Goal: Task Accomplishment & Management: Manage account settings

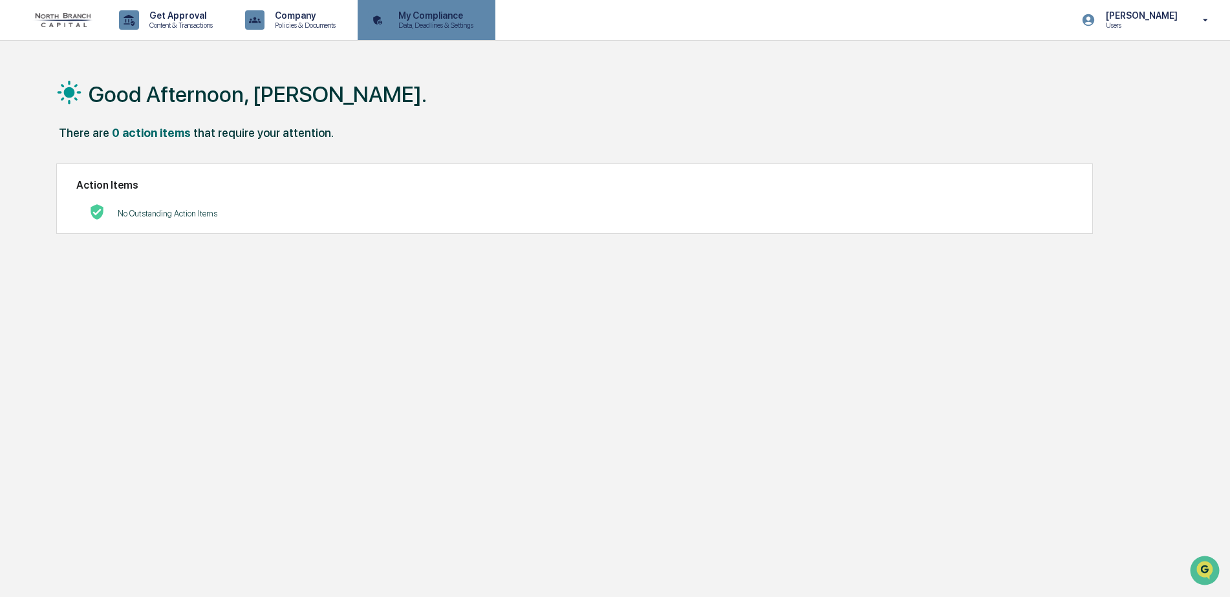
click at [413, 24] on p "Data, Deadlines & Settings" at bounding box center [434, 25] width 92 height 9
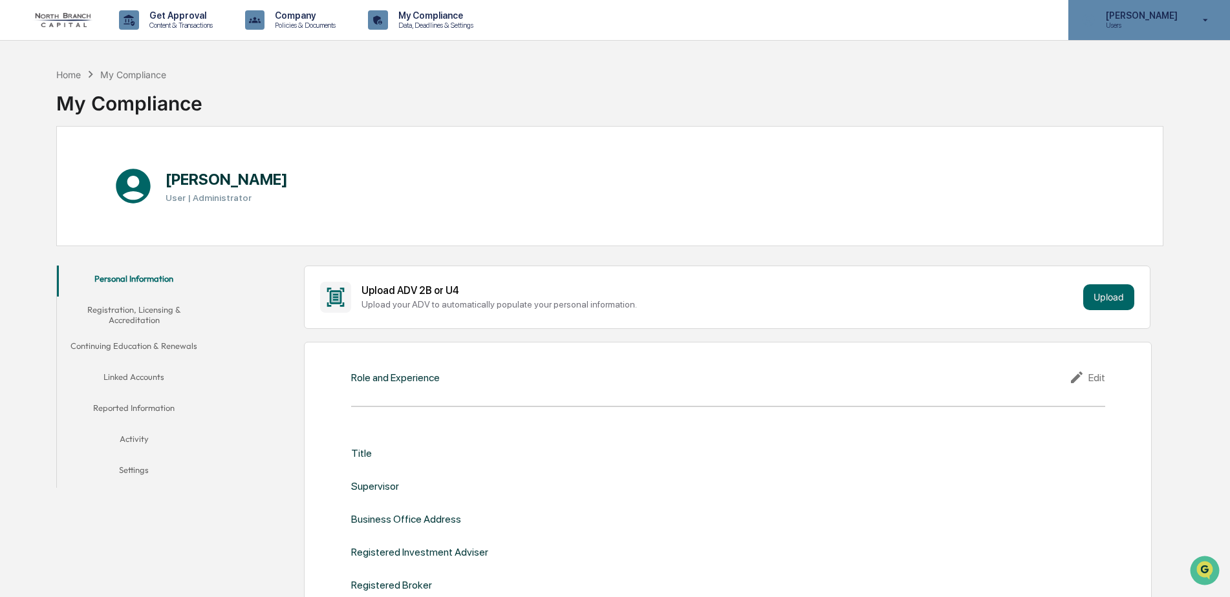
click at [1155, 23] on p "Users" at bounding box center [1139, 25] width 89 height 9
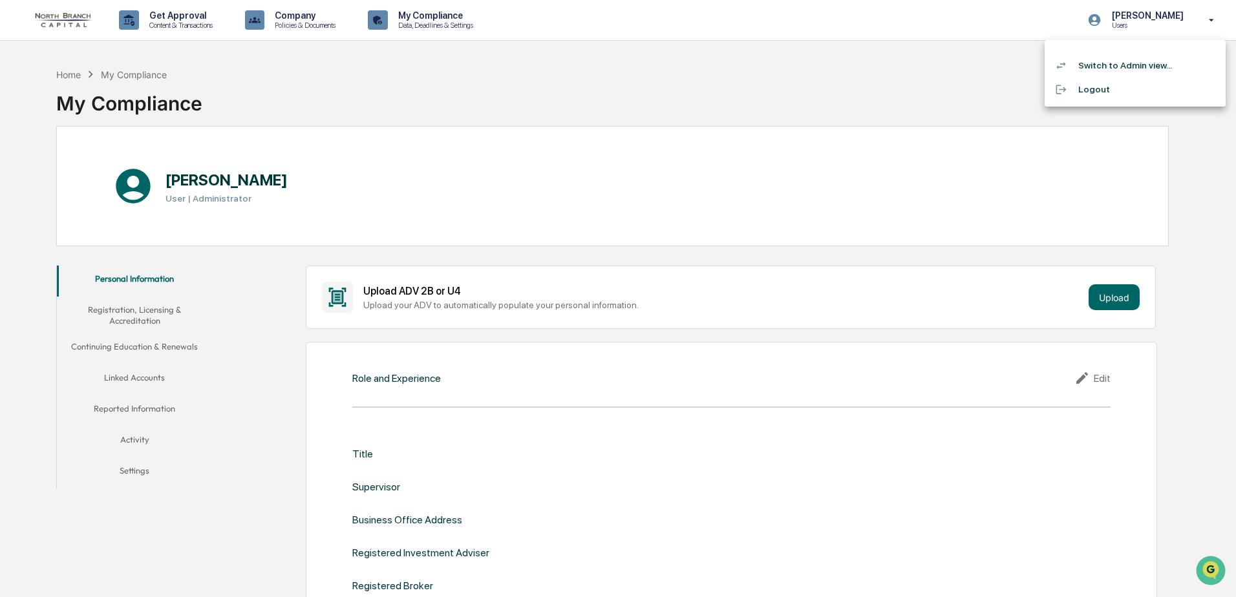
click at [1133, 65] on li "Switch to Admin view..." at bounding box center [1135, 66] width 181 height 24
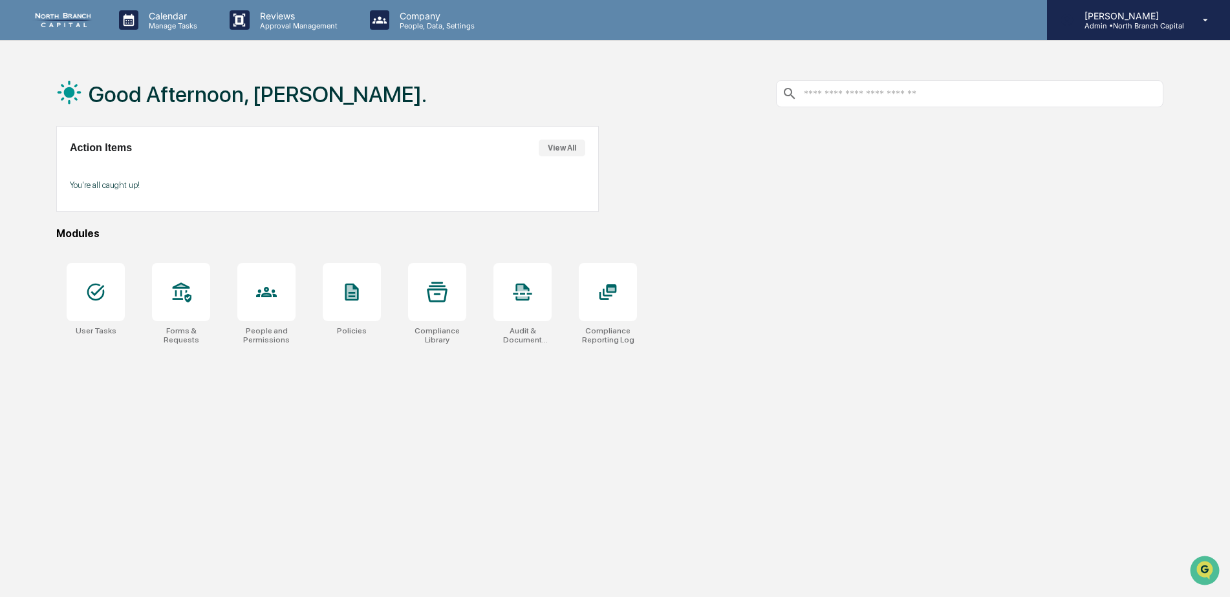
click at [1110, 23] on p "Admin • North Branch Capital" at bounding box center [1129, 25] width 110 height 9
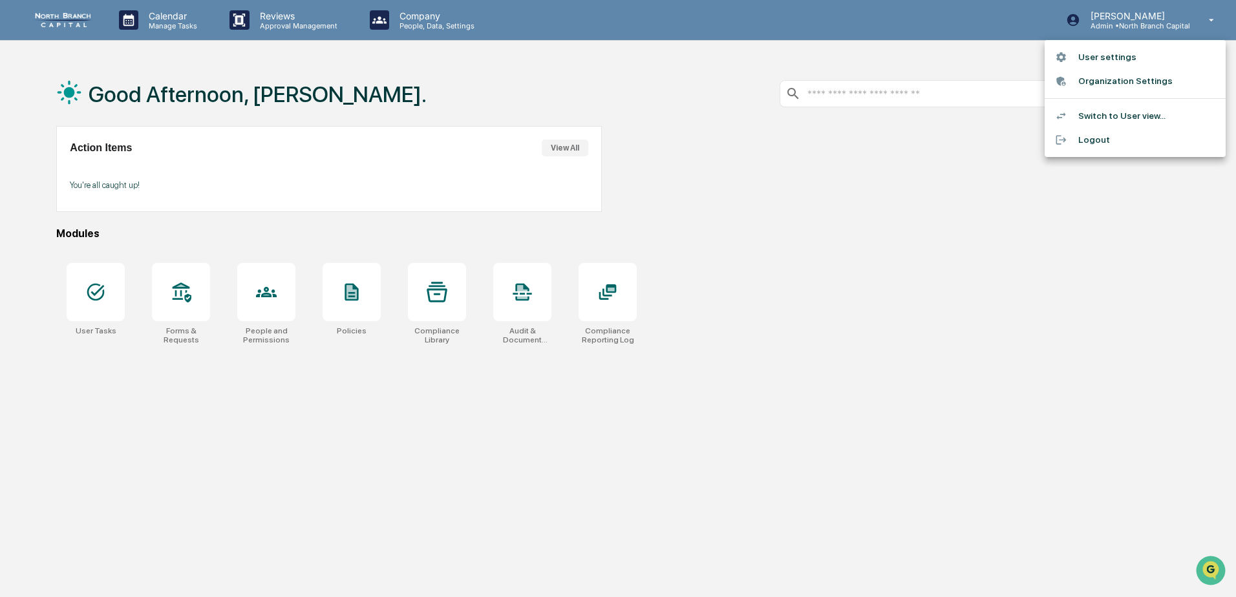
click at [1105, 59] on li "User settings" at bounding box center [1135, 57] width 181 height 24
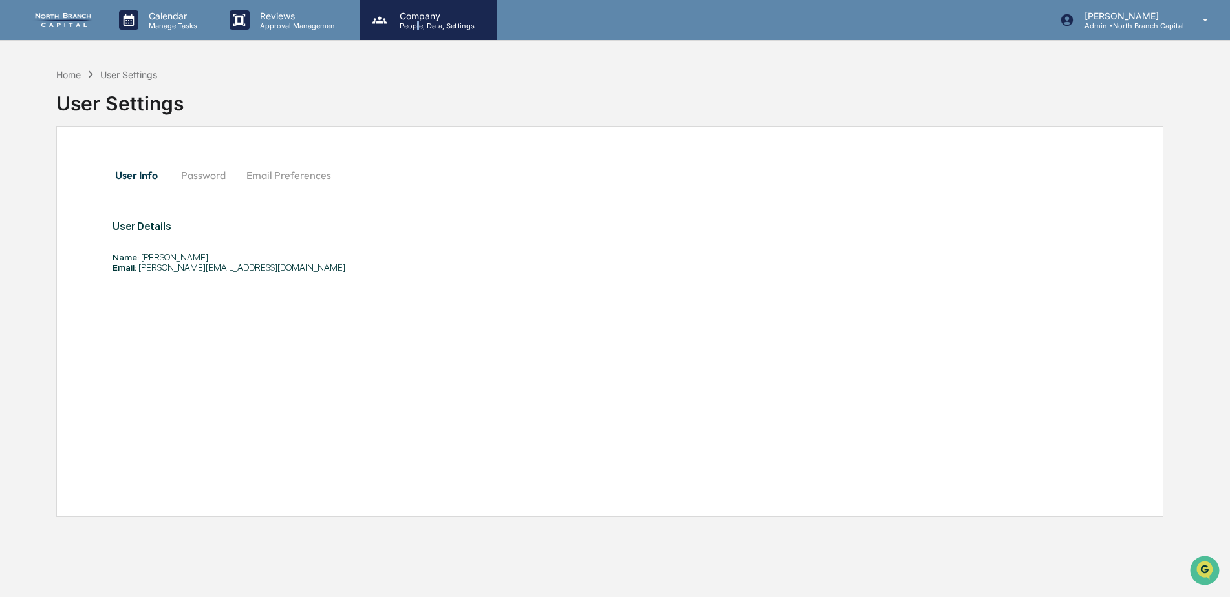
click at [416, 22] on p "People, Data, Settings" at bounding box center [435, 25] width 92 height 9
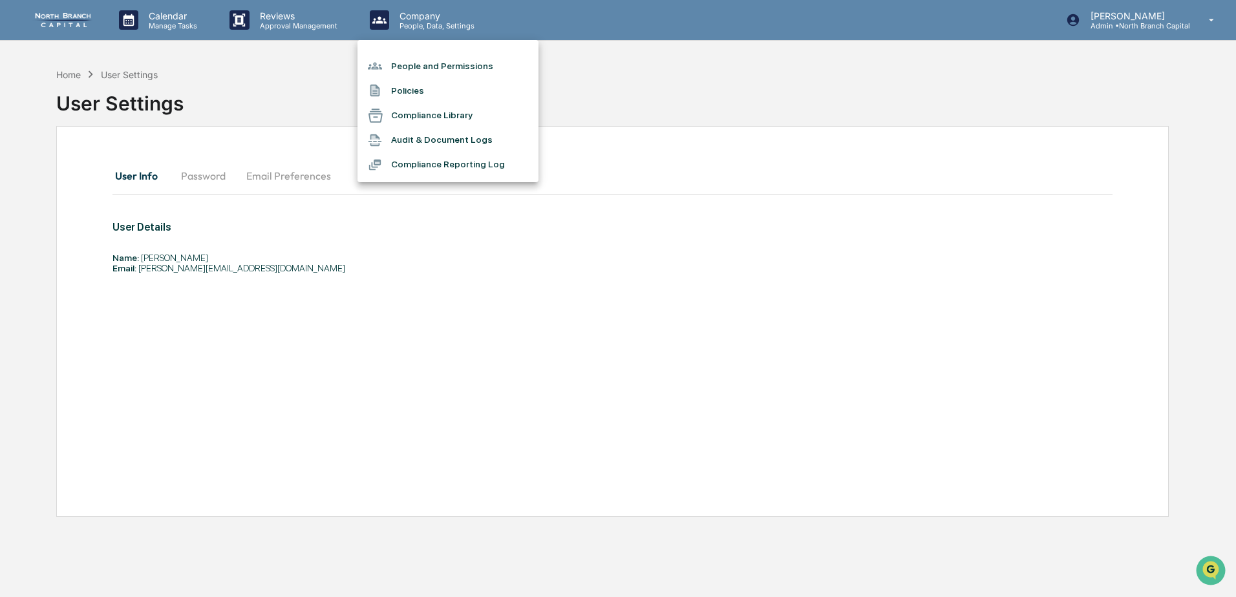
click at [363, 219] on div at bounding box center [618, 298] width 1236 height 597
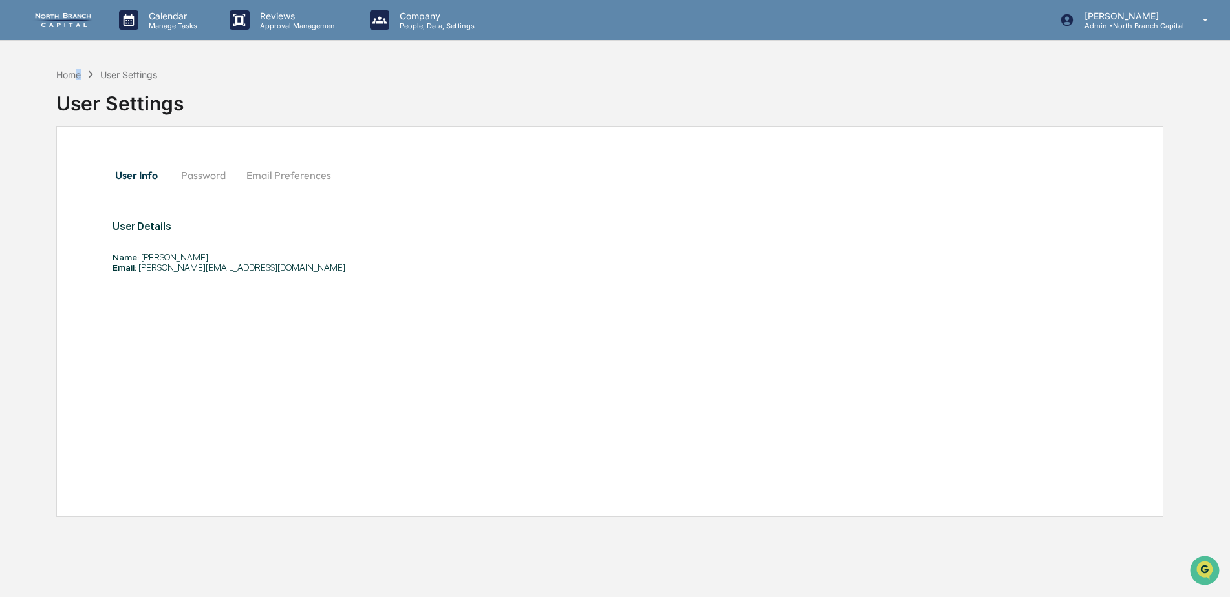
click at [78, 77] on div "Home" at bounding box center [68, 74] width 25 height 11
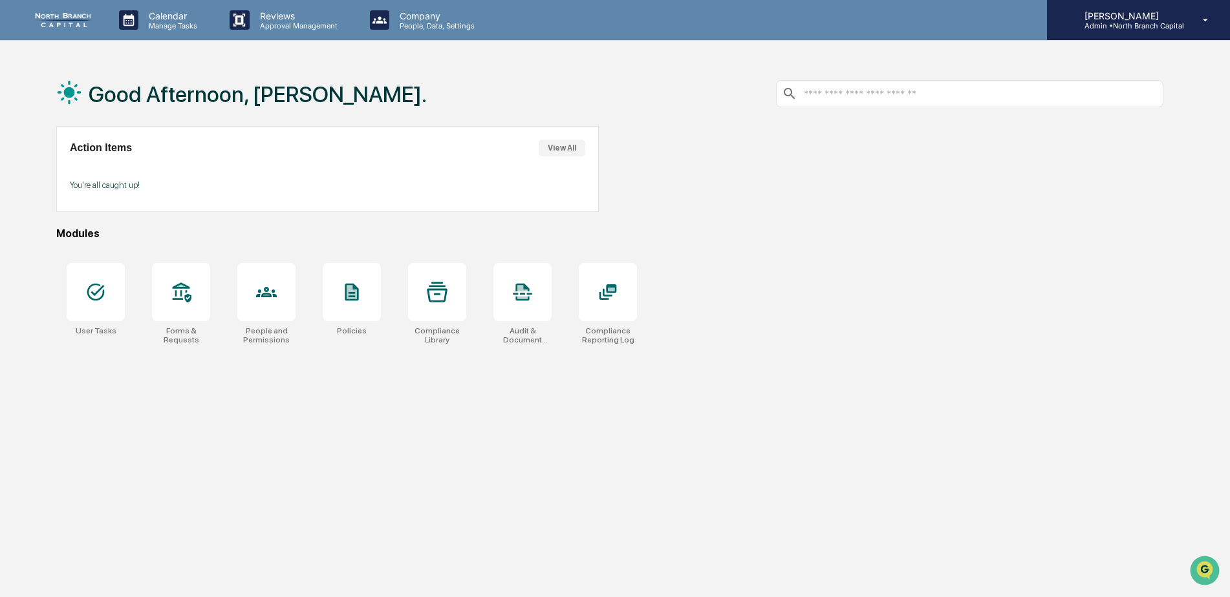
click at [1104, 25] on p "Admin • North Branch Capital" at bounding box center [1129, 25] width 110 height 9
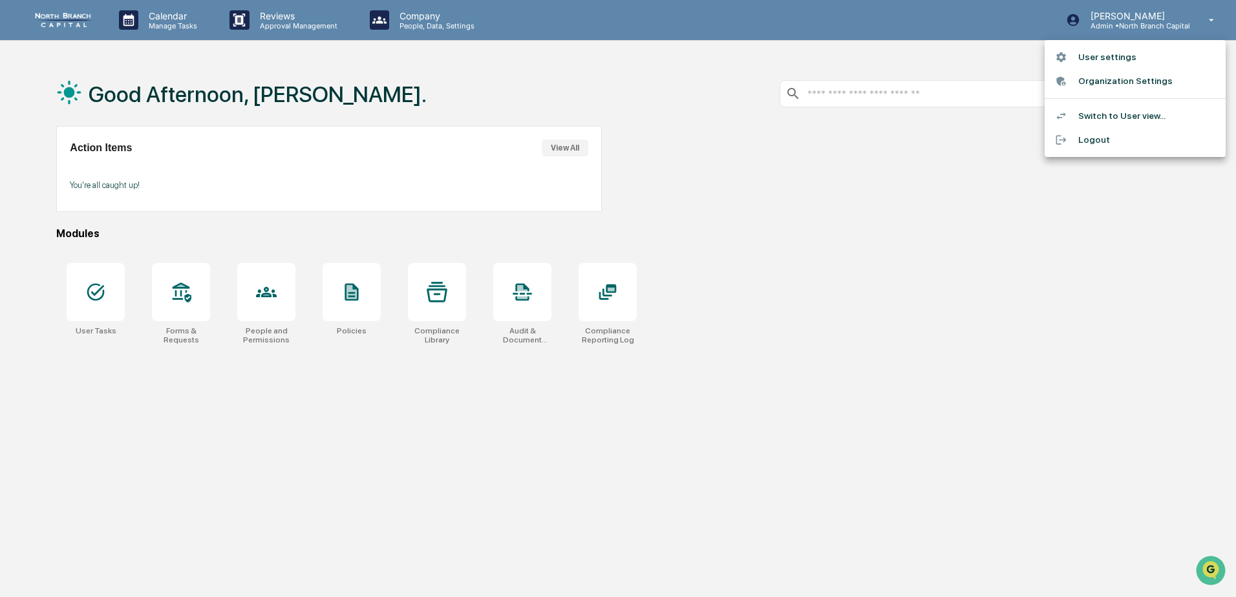
click at [1137, 120] on li "Switch to User view..." at bounding box center [1135, 116] width 181 height 24
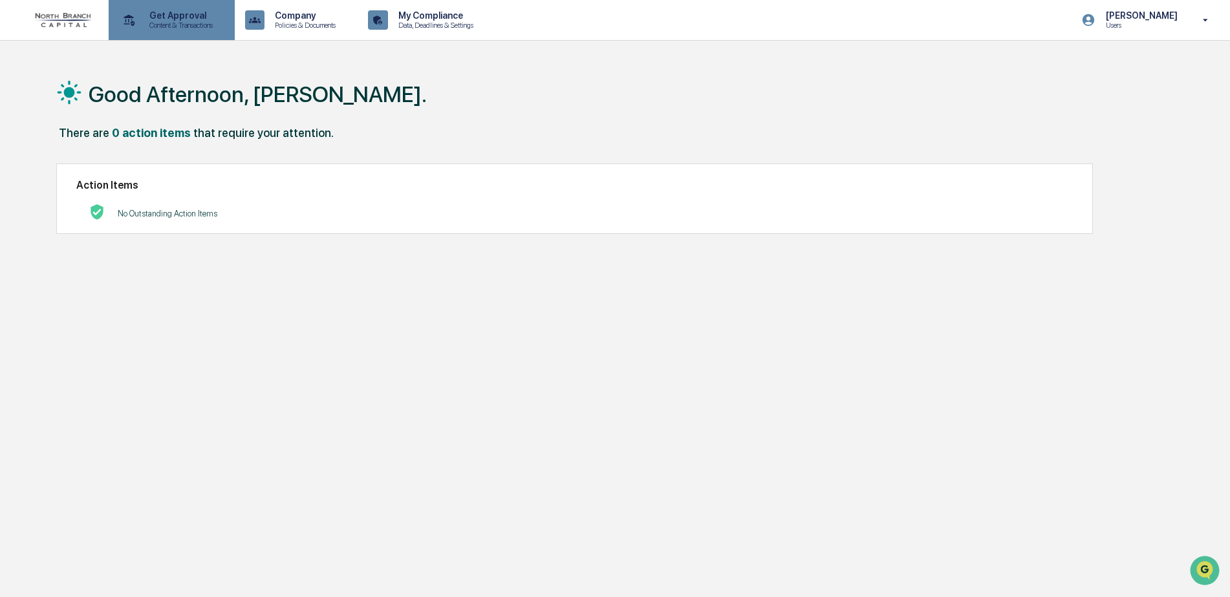
click at [187, 27] on p "Content & Transactions" at bounding box center [179, 25] width 80 height 9
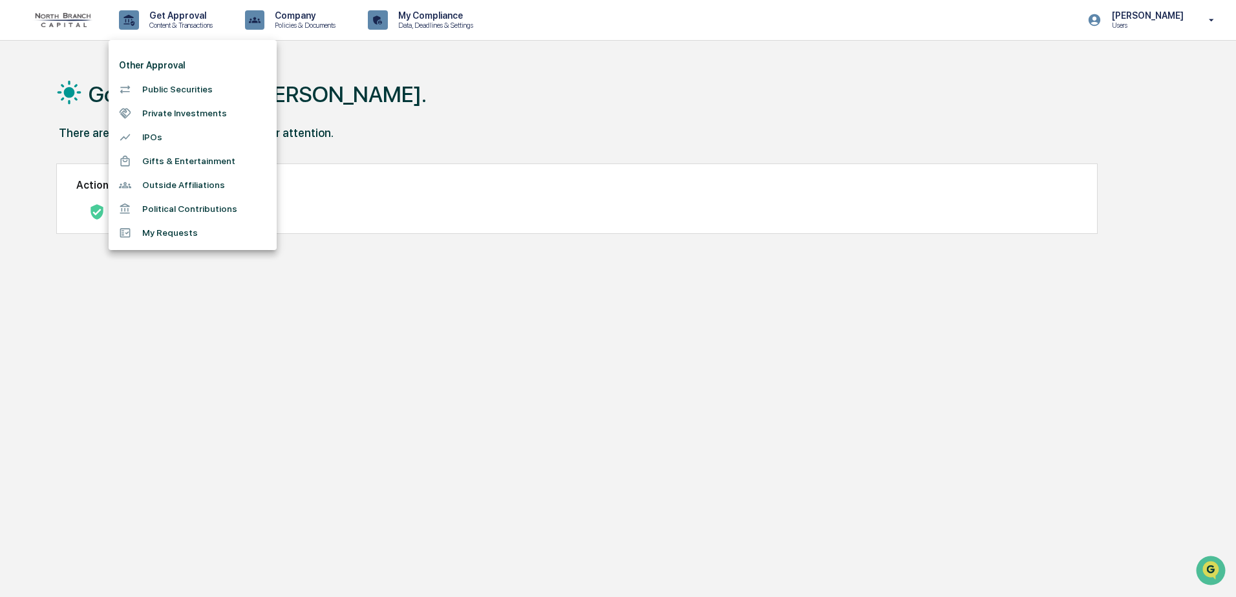
click at [378, 114] on div at bounding box center [618, 298] width 1236 height 597
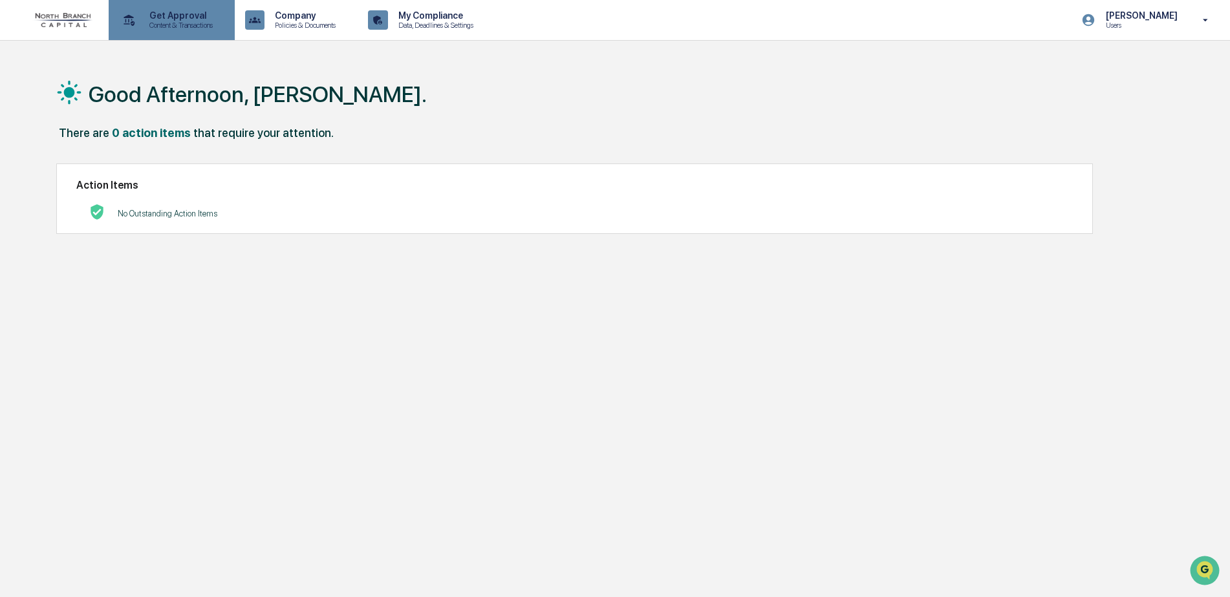
click at [150, 26] on p "Content & Transactions" at bounding box center [179, 25] width 80 height 9
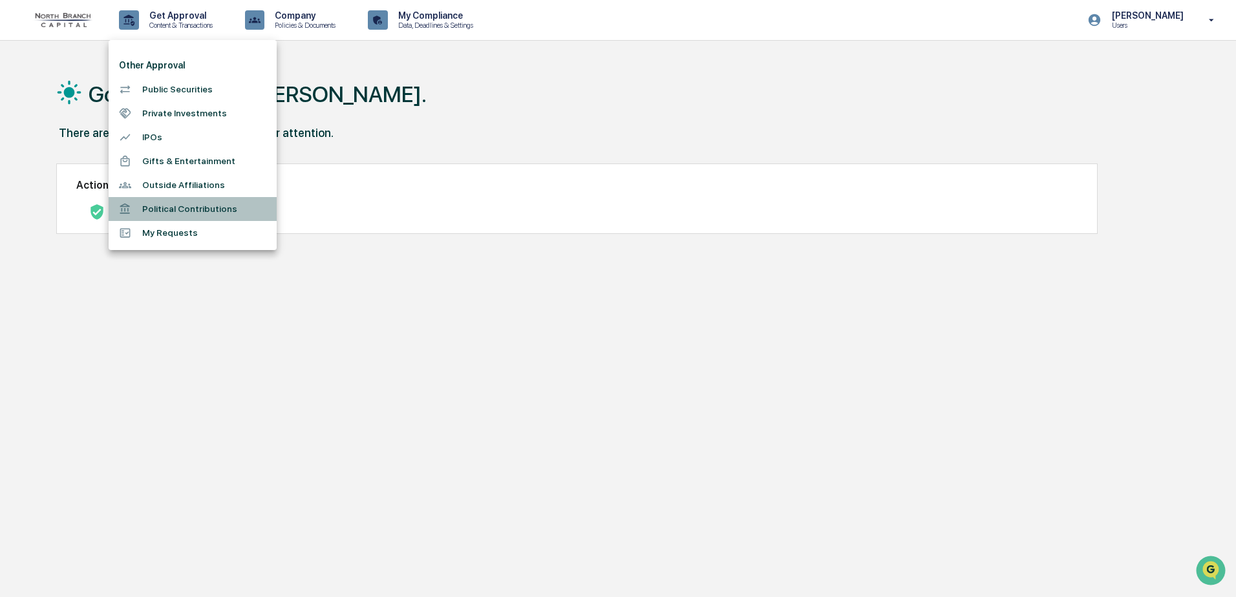
click at [224, 206] on li "Political Contributions" at bounding box center [193, 209] width 168 height 24
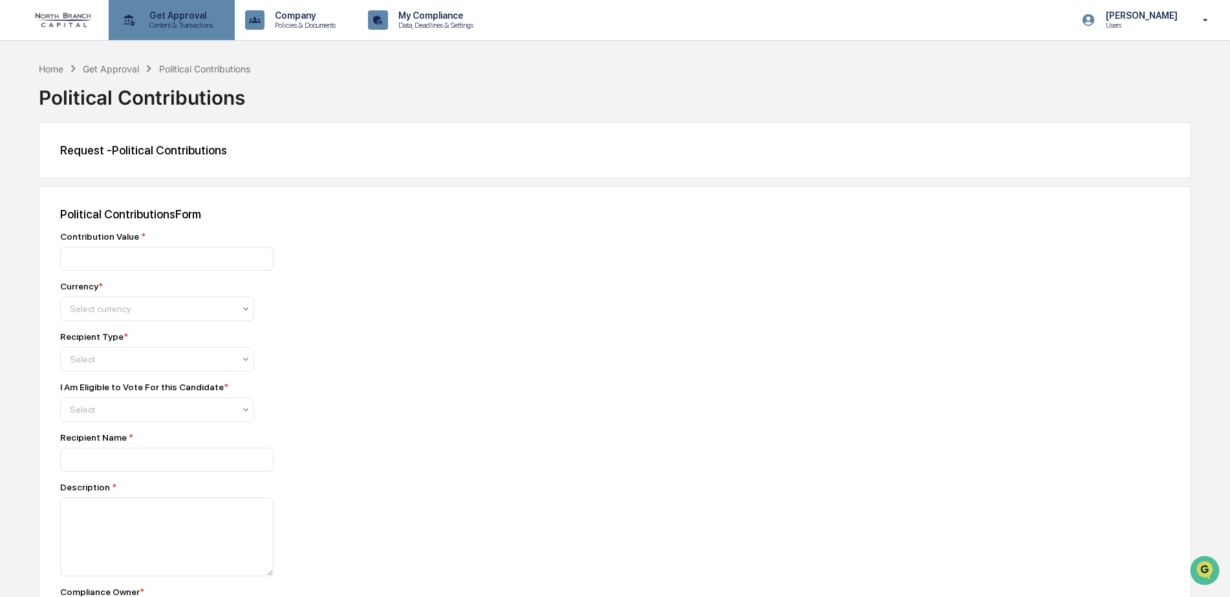
click at [167, 22] on p "Content & Transactions" at bounding box center [179, 25] width 80 height 9
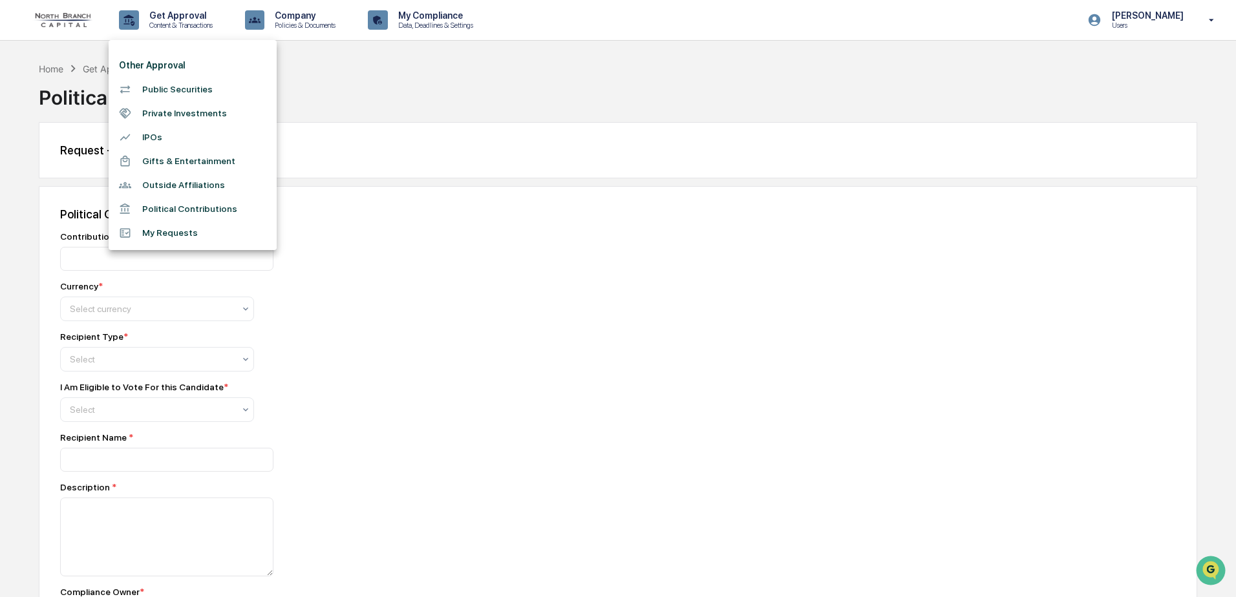
click at [186, 83] on li "Public Securities" at bounding box center [193, 90] width 168 height 24
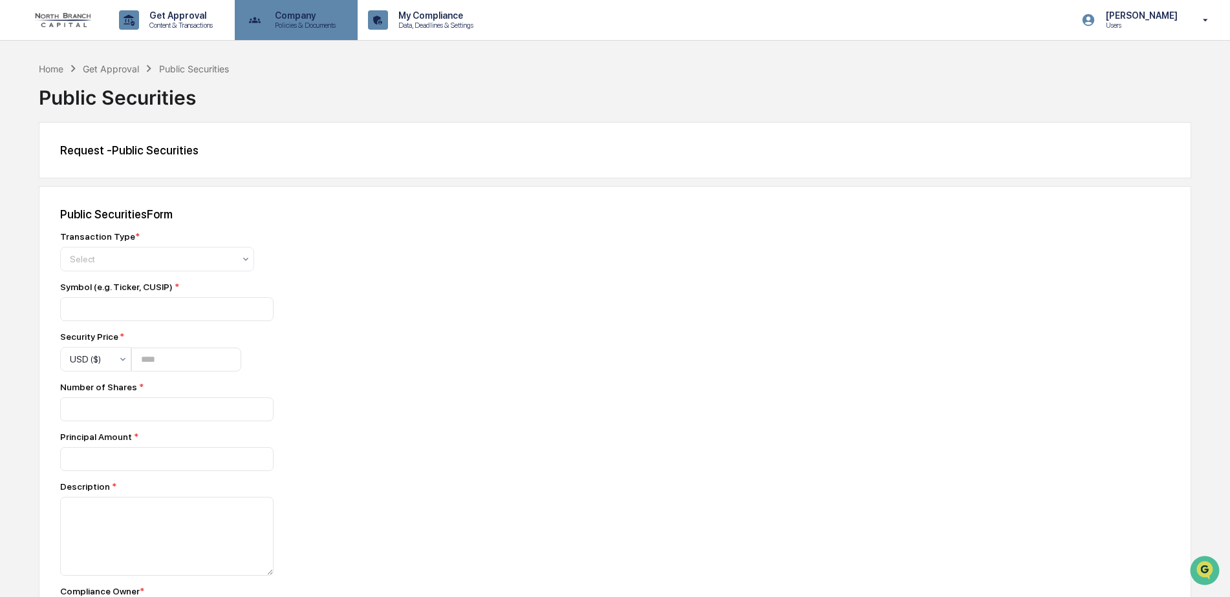
click at [315, 30] on div "Company Policies & Documents" at bounding box center [295, 20] width 111 height 40
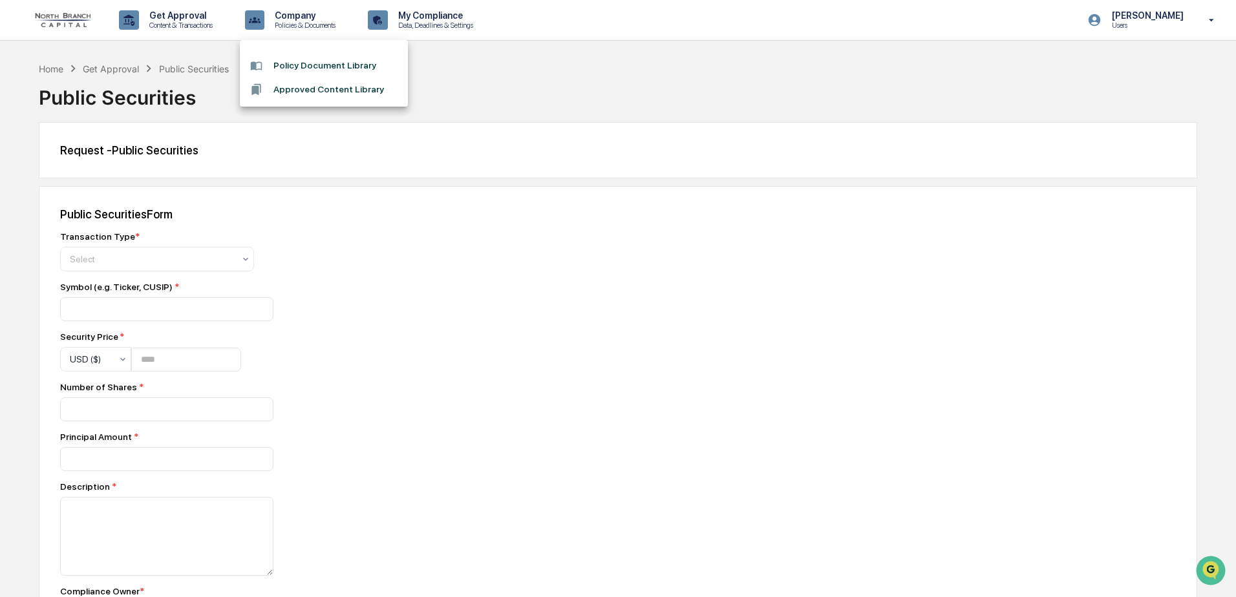
click at [319, 92] on li "Approved Content Library" at bounding box center [324, 90] width 168 height 24
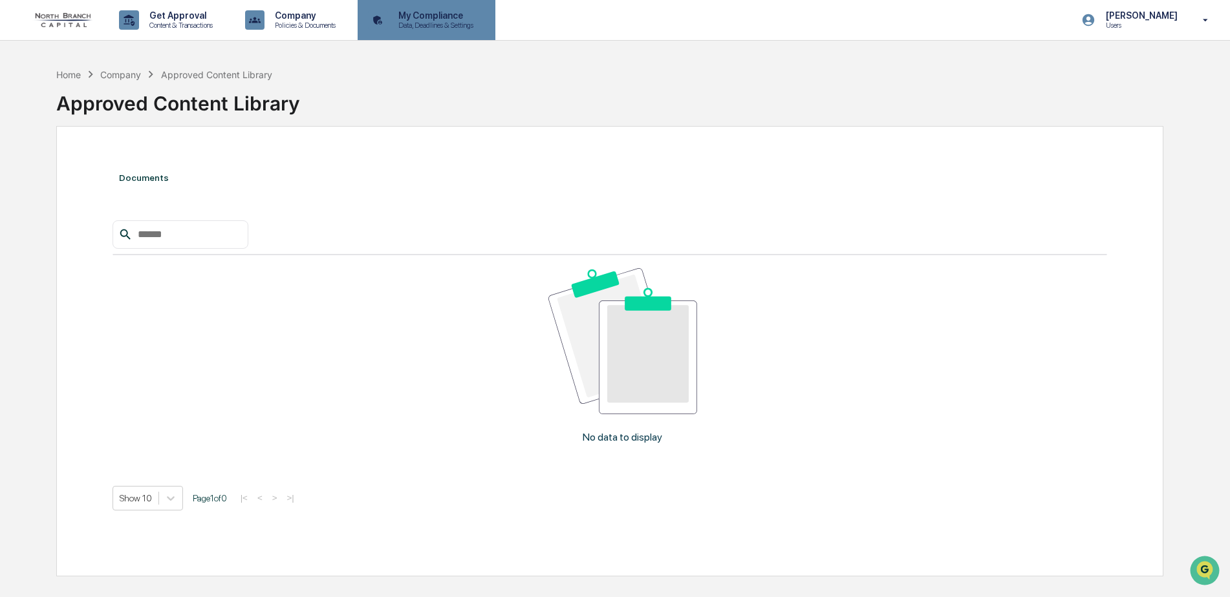
click at [459, 22] on p "Data, Deadlines & Settings" at bounding box center [434, 25] width 92 height 9
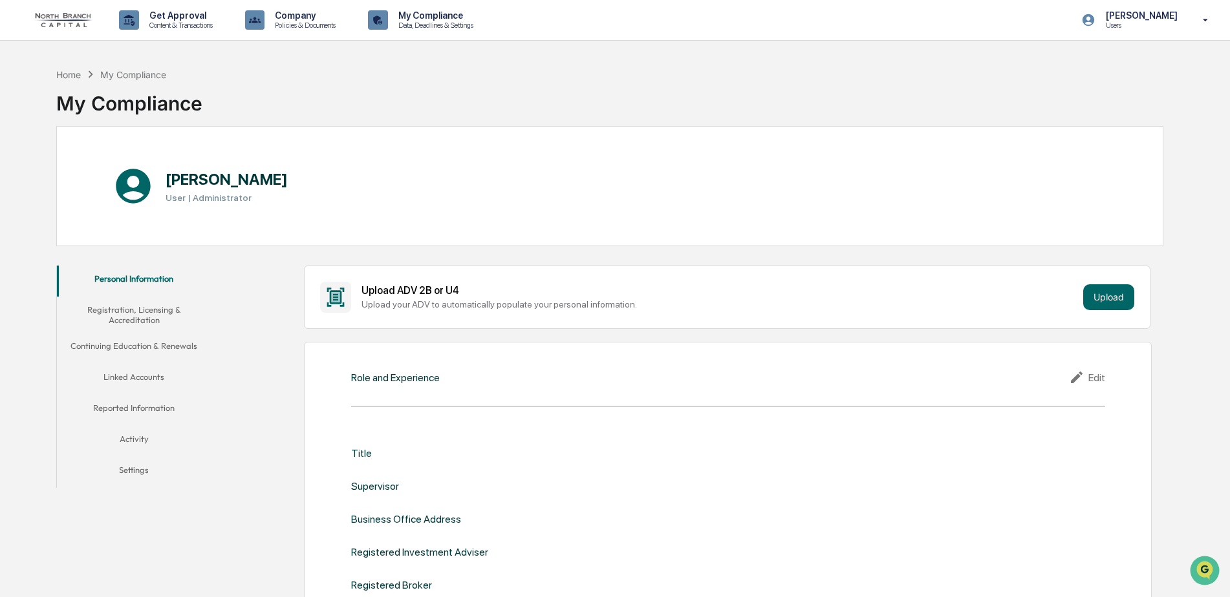
click at [140, 378] on button "Linked Accounts" at bounding box center [134, 379] width 155 height 31
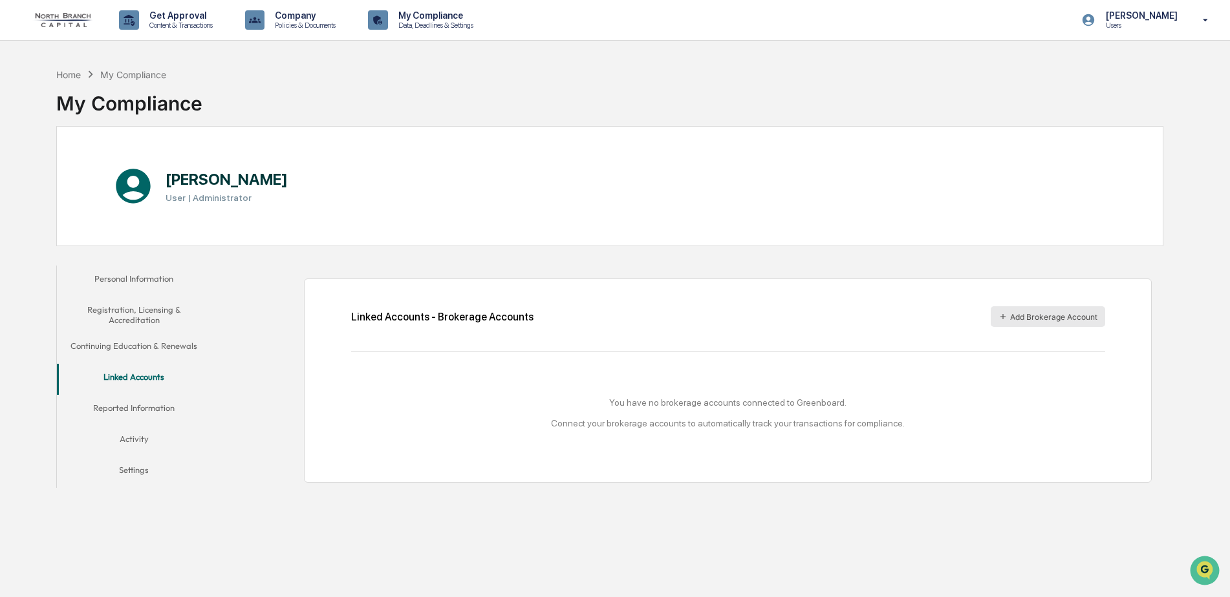
click at [1027, 319] on button "Add Brokerage Account" at bounding box center [1048, 316] width 114 height 21
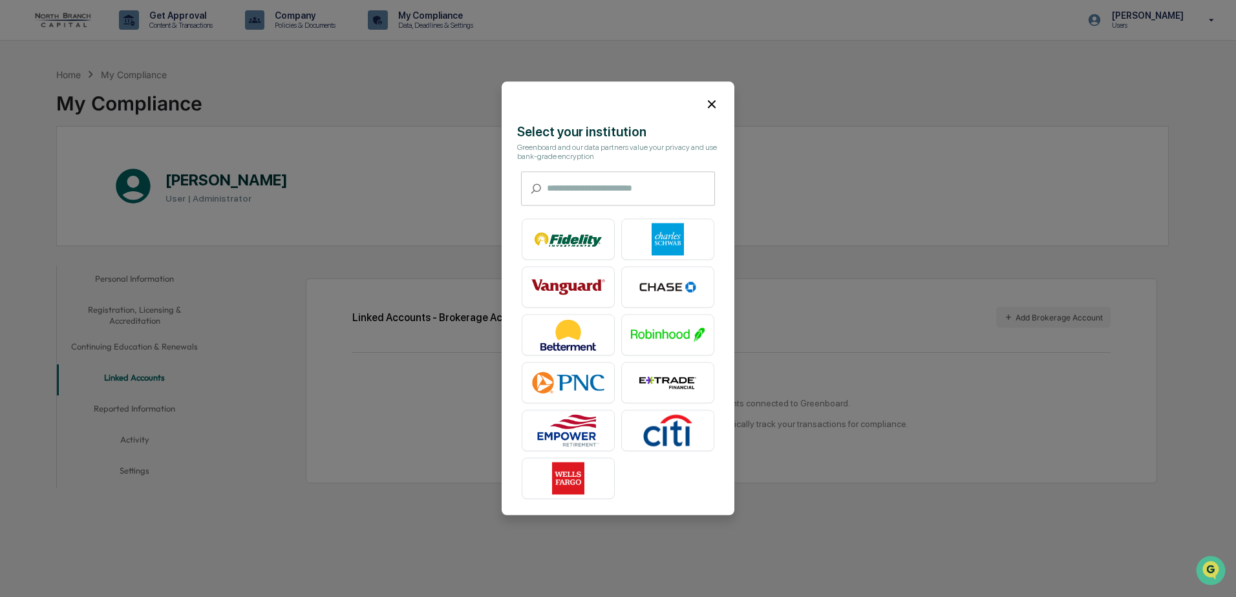
click at [573, 196] on input "text" at bounding box center [631, 189] width 168 height 34
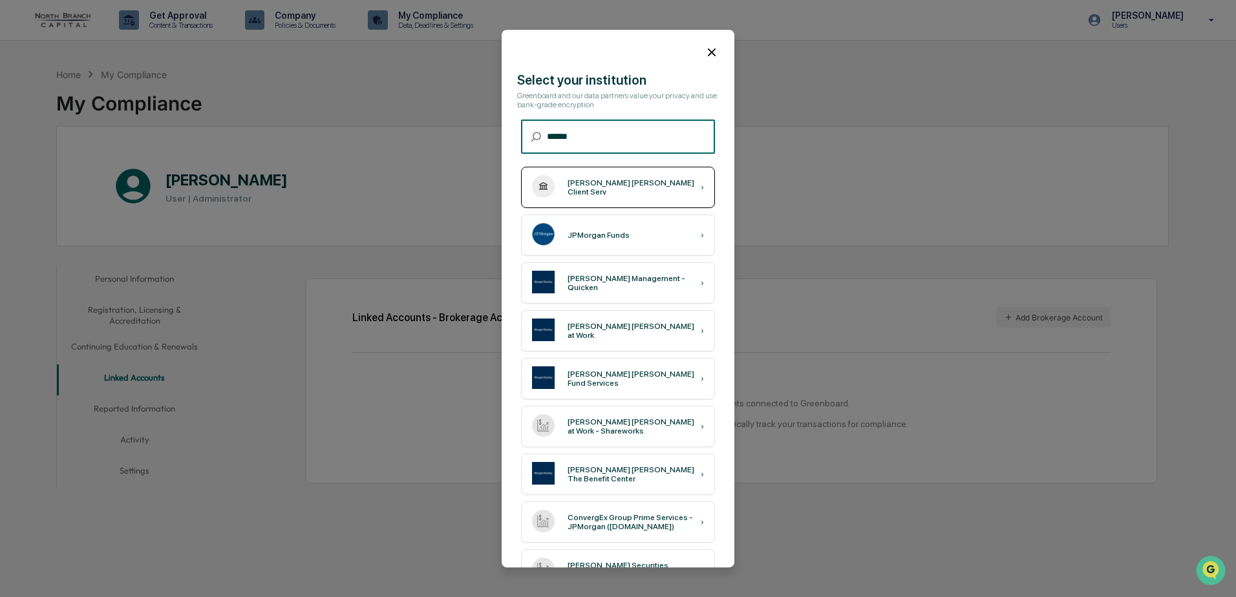
type input "******"
click at [607, 188] on div "[PERSON_NAME] [PERSON_NAME] Client Serv" at bounding box center [634, 187] width 133 height 18
click at [616, 189] on div "[PERSON_NAME] [PERSON_NAME] Client Serv" at bounding box center [634, 187] width 133 height 18
click at [705, 49] on icon at bounding box center [712, 52] width 14 height 14
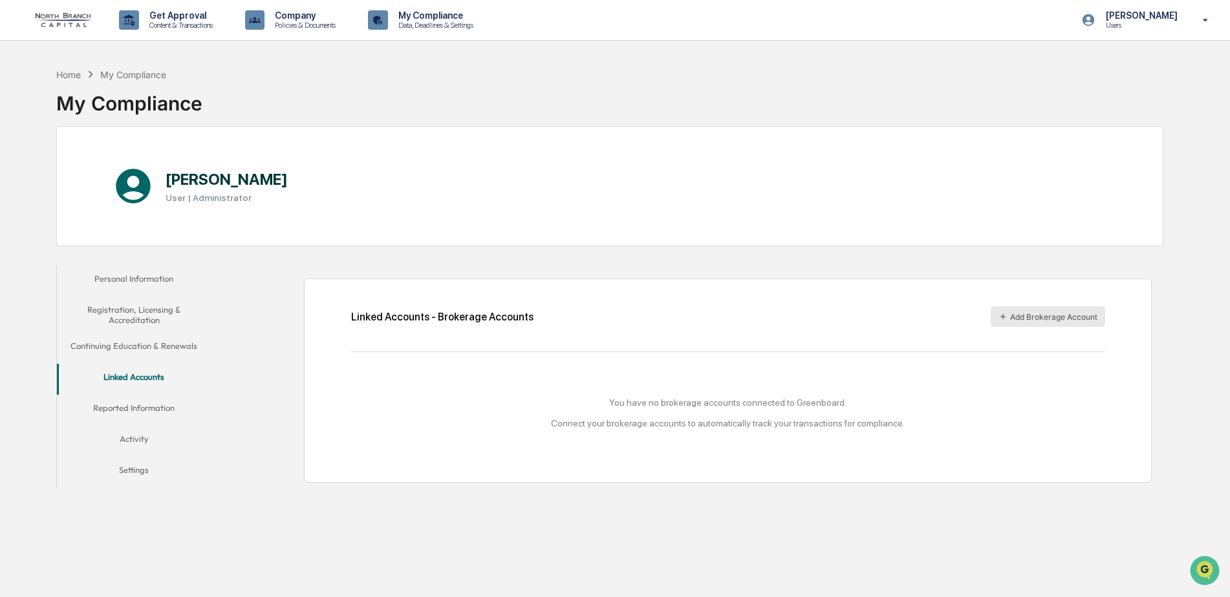
click at [1029, 311] on button "Add Brokerage Account" at bounding box center [1048, 316] width 114 height 21
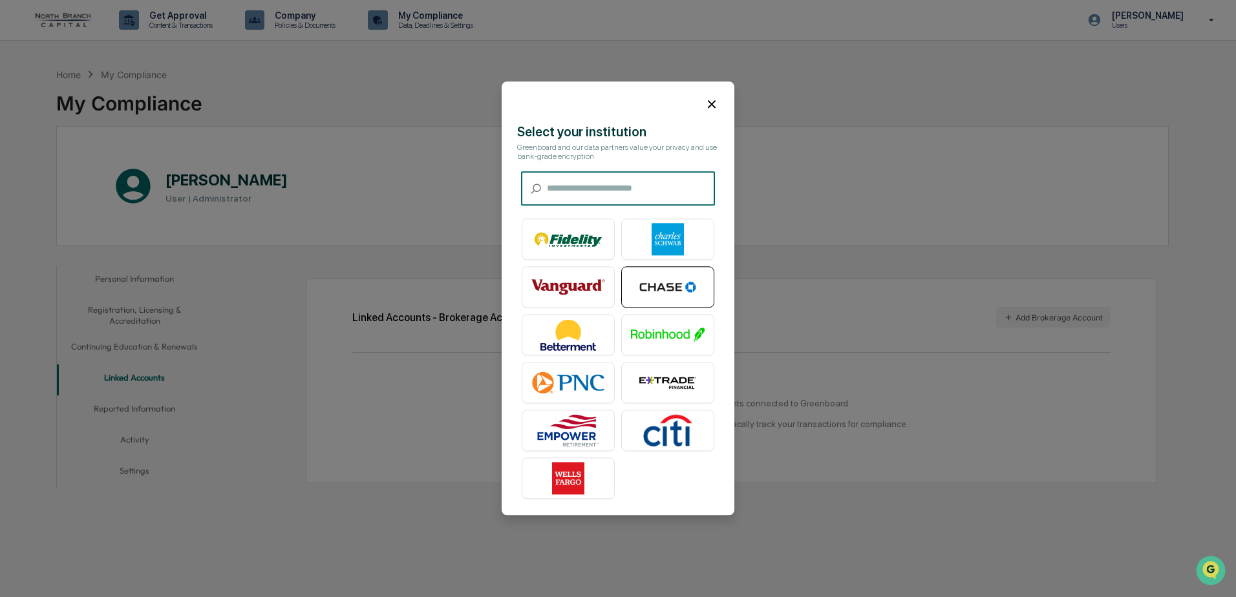
click at [660, 274] on img at bounding box center [668, 288] width 74 height 32
click at [694, 98] on div at bounding box center [618, 98] width 233 height 35
click at [707, 106] on div at bounding box center [618, 98] width 233 height 35
click at [711, 104] on icon at bounding box center [712, 104] width 14 height 14
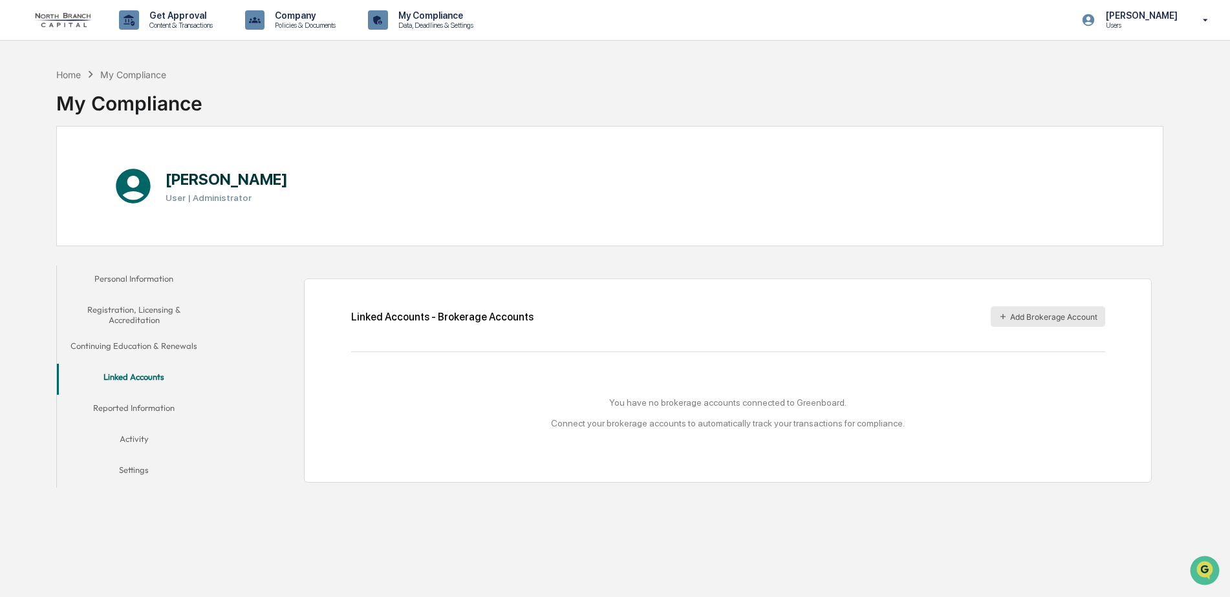
click at [1070, 315] on button "Add Brokerage Account" at bounding box center [1048, 316] width 114 height 21
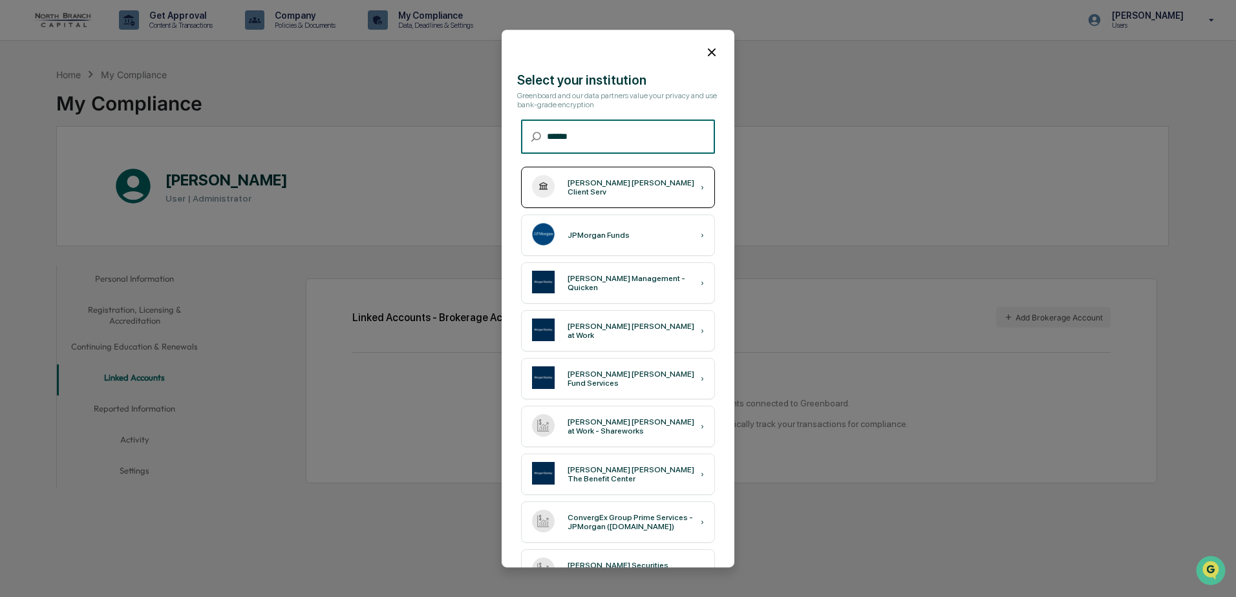
type input "******"
click at [608, 184] on div "[PERSON_NAME] [PERSON_NAME] Client Serv" at bounding box center [634, 187] width 133 height 18
click at [708, 52] on icon at bounding box center [712, 52] width 8 height 8
